Goal: Task Accomplishment & Management: Use online tool/utility

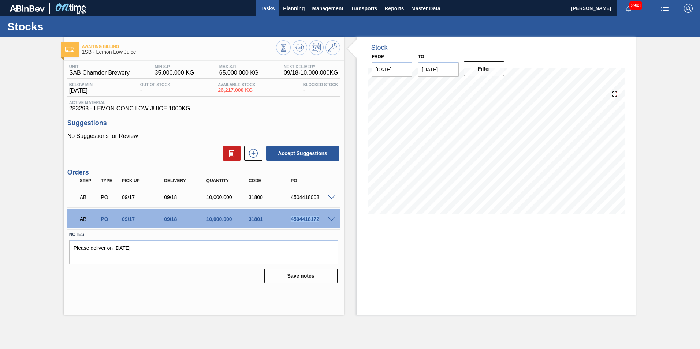
drag, startPoint x: 268, startPoint y: 6, endPoint x: 268, endPoint y: 14, distance: 7.7
click at [268, 6] on span "Tasks" at bounding box center [268, 8] width 16 height 9
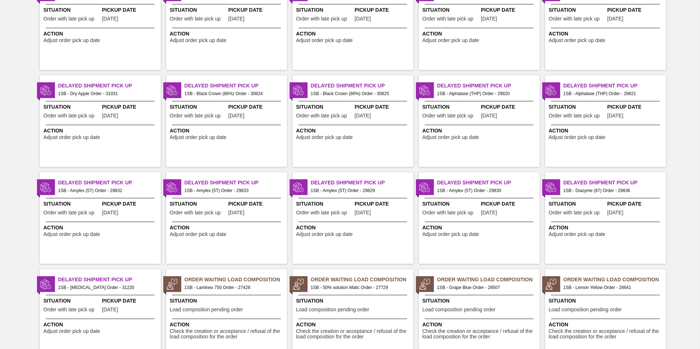
scroll to position [694, 0]
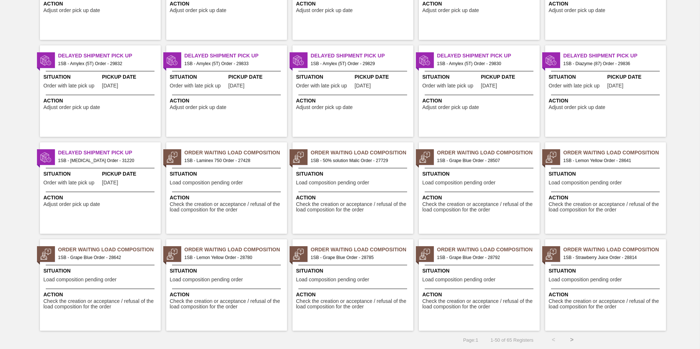
click at [571, 340] on button ">" at bounding box center [572, 340] width 18 height 18
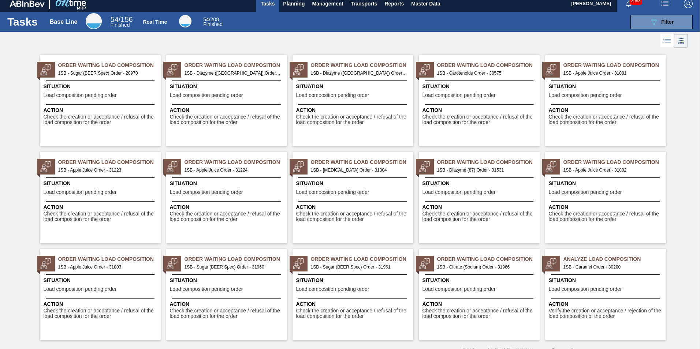
scroll to position [0, 0]
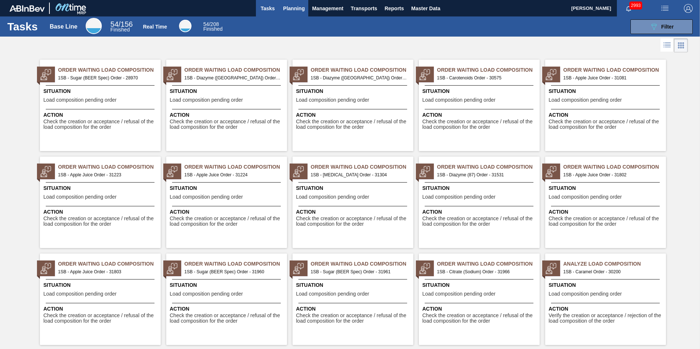
click at [287, 6] on span "Planning" at bounding box center [294, 8] width 22 height 9
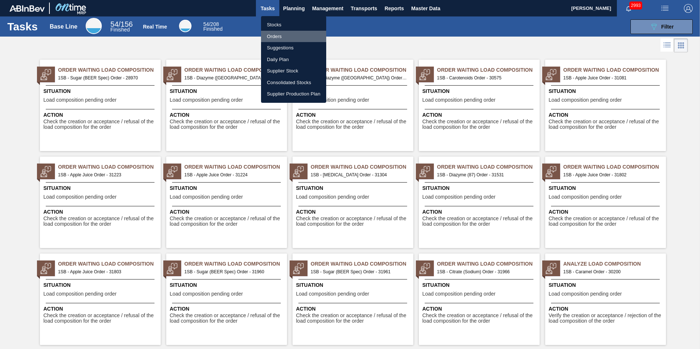
click at [277, 35] on li "Orders" at bounding box center [293, 37] width 65 height 12
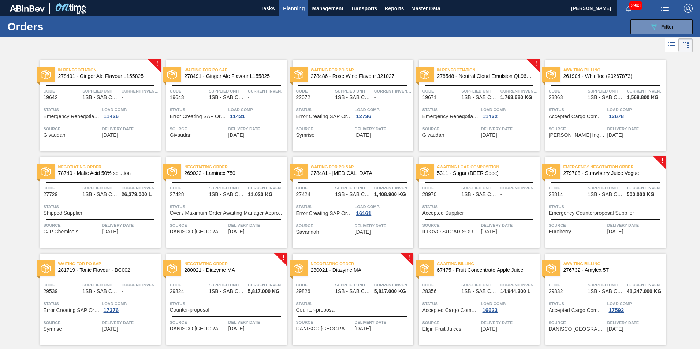
click at [596, 166] on span "Emergency Negotiation Order" at bounding box center [615, 166] width 103 height 7
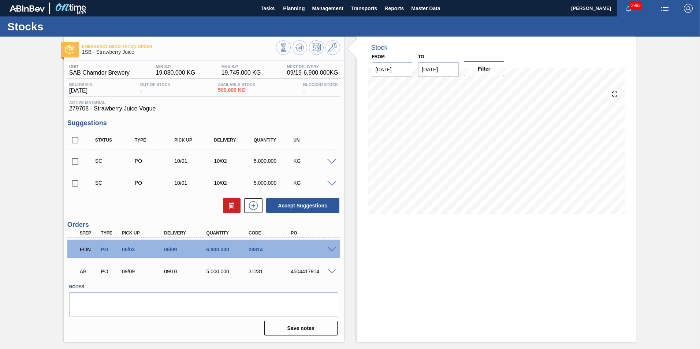
click at [335, 249] on span at bounding box center [331, 249] width 9 height 5
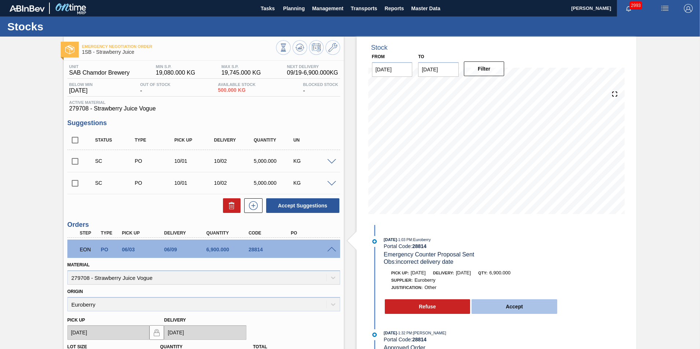
click at [513, 304] on button "Accept" at bounding box center [515, 307] width 86 height 15
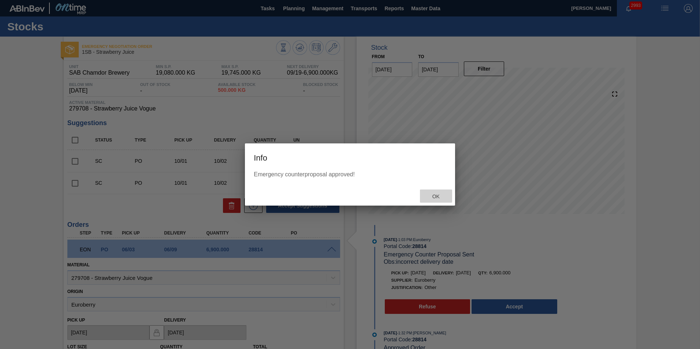
click at [435, 196] on span "Ok" at bounding box center [436, 197] width 19 height 6
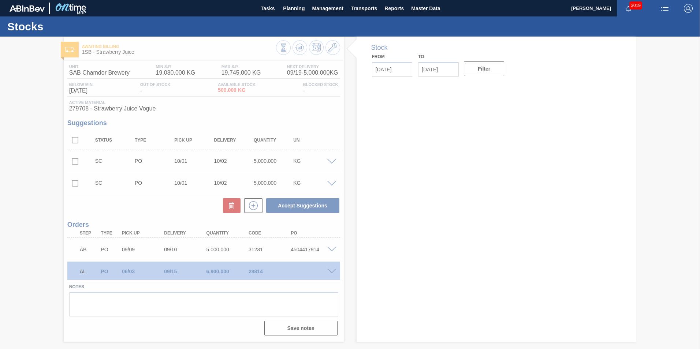
type input "[DATE]"
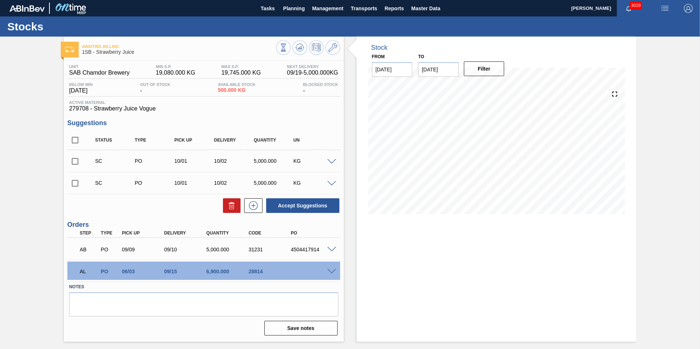
click at [333, 269] on span at bounding box center [331, 271] width 9 height 5
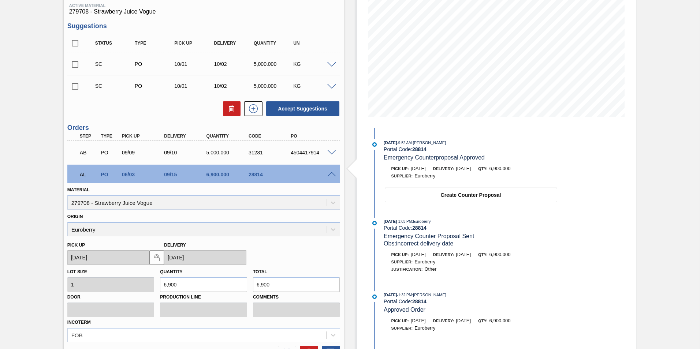
scroll to position [110, 0]
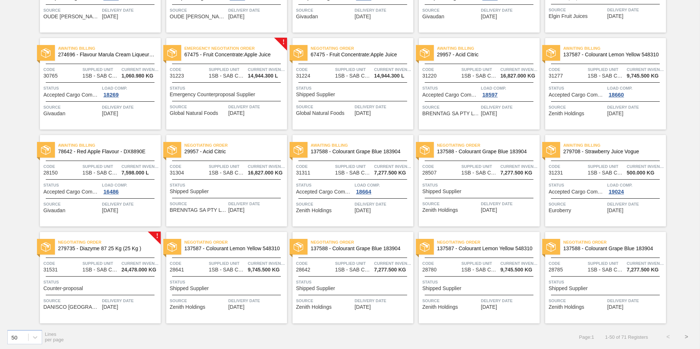
scroll to position [702, 0]
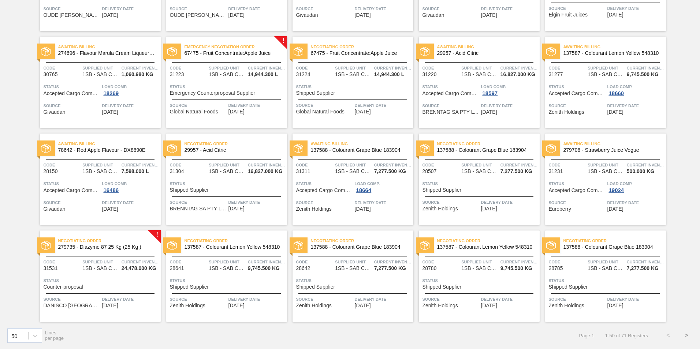
click at [686, 333] on button ">" at bounding box center [687, 336] width 18 height 18
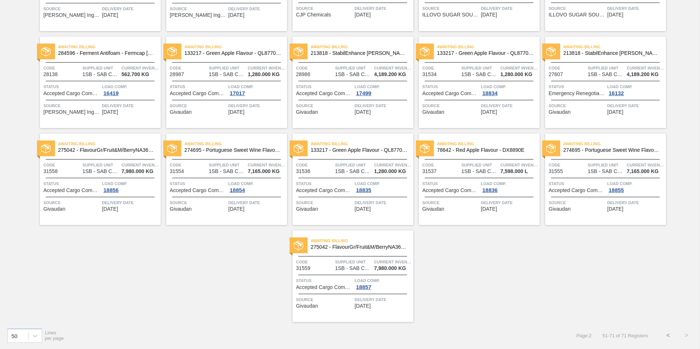
scroll to position [181, 0]
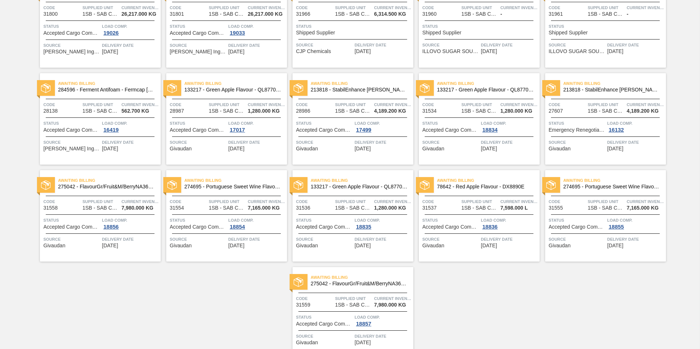
click at [478, 188] on span "78642 - Red Apple Flavour - DX8890E" at bounding box center [485, 186] width 97 height 5
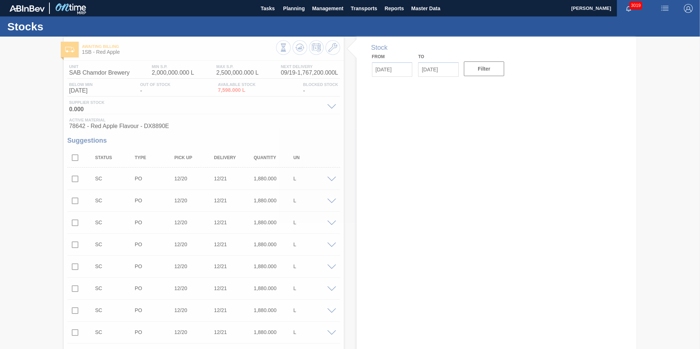
type input "[DATE]"
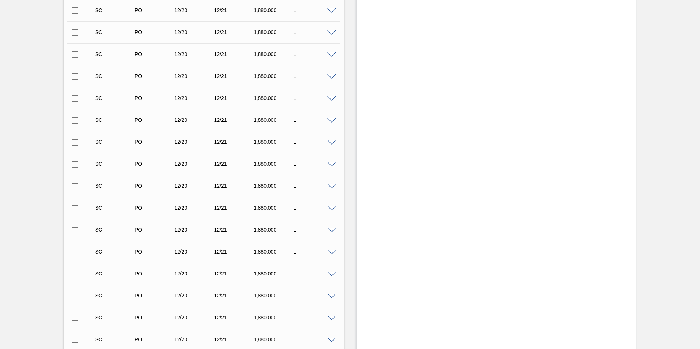
scroll to position [2967, 0]
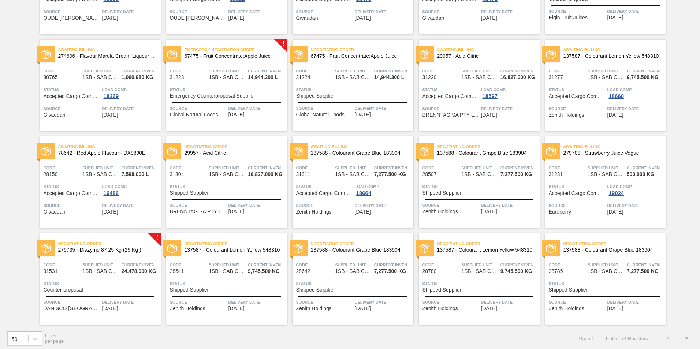
scroll to position [702, 0]
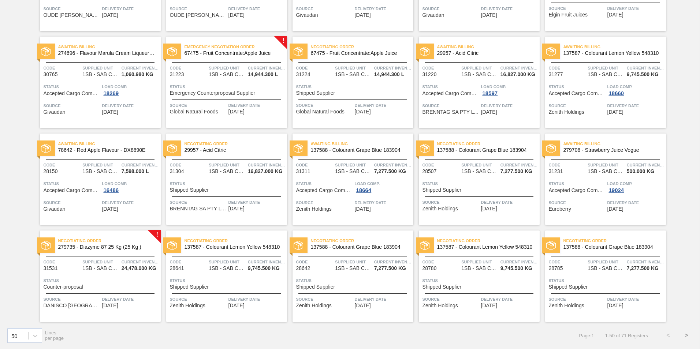
click at [687, 335] on button ">" at bounding box center [687, 336] width 18 height 18
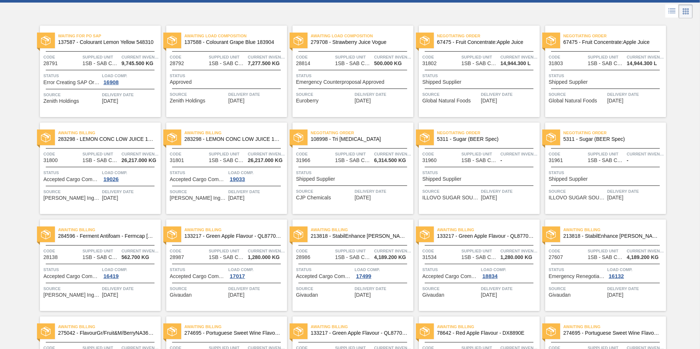
scroll to position [0, 0]
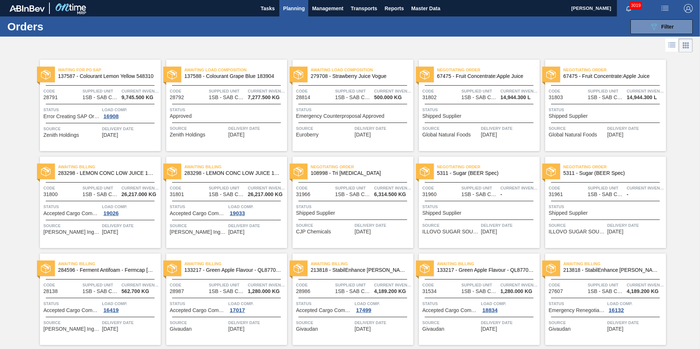
click at [335, 163] on span "Negotiating Order" at bounding box center [362, 166] width 103 height 7
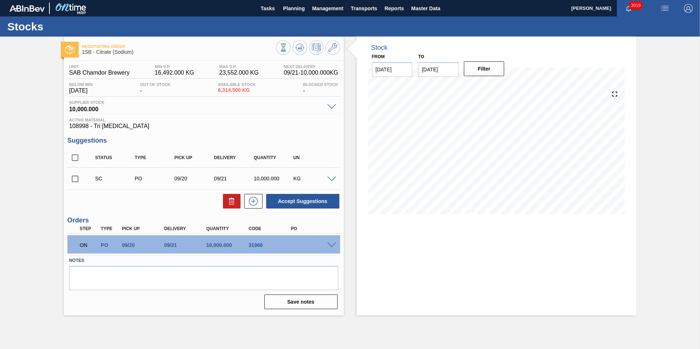
click at [332, 243] on span at bounding box center [331, 245] width 9 height 5
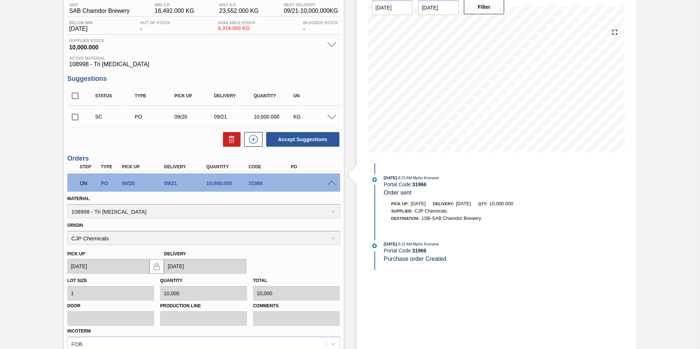
scroll to position [73, 0]
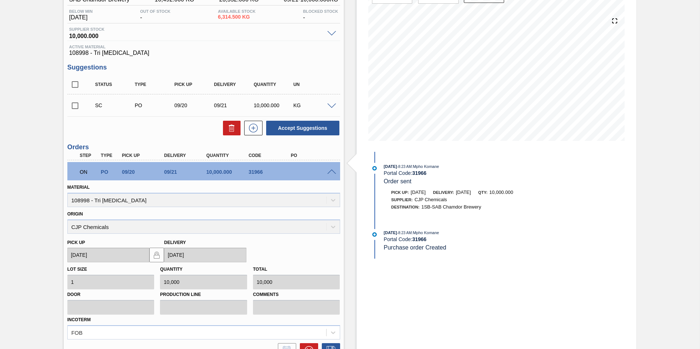
click at [333, 169] on div at bounding box center [333, 171] width 15 height 5
click at [331, 173] on span at bounding box center [331, 172] width 9 height 5
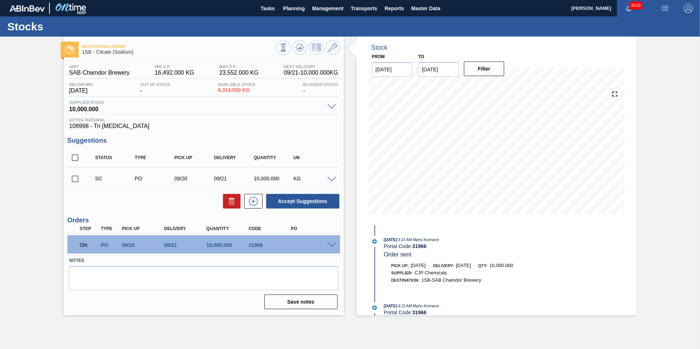
scroll to position [0, 0]
click at [329, 244] on span at bounding box center [331, 245] width 9 height 5
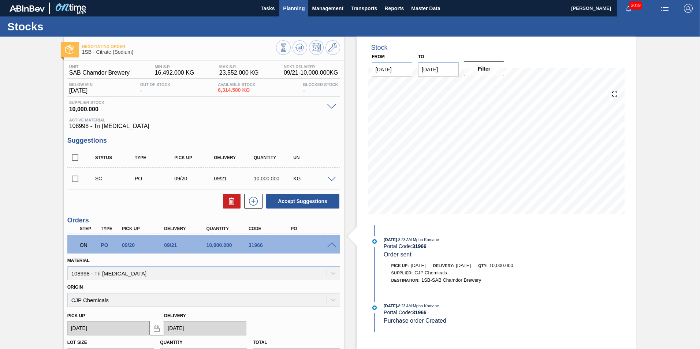
click at [290, 3] on button "Planning" at bounding box center [293, 8] width 29 height 16
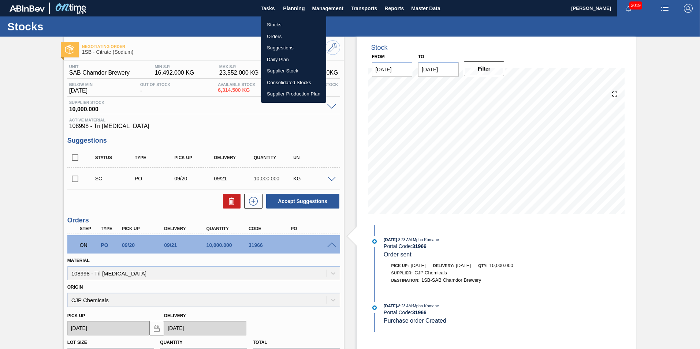
click at [278, 36] on li "Orders" at bounding box center [293, 37] width 65 height 12
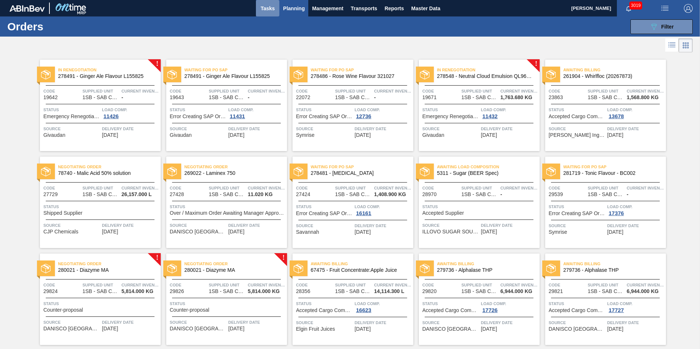
click at [264, 8] on span "Tasks" at bounding box center [268, 8] width 16 height 9
